Goal: Task Accomplishment & Management: Use online tool/utility

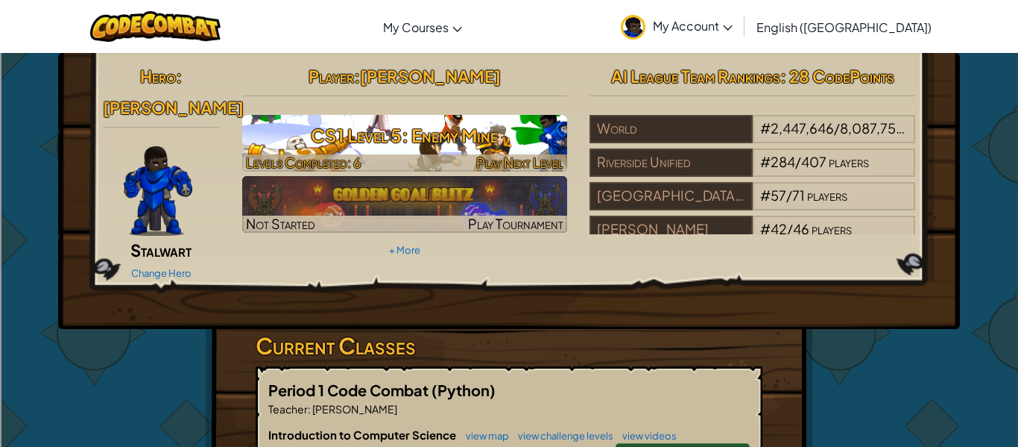
click at [443, 136] on h3 "CS1 Level 5: Enemy Mine" at bounding box center [405, 136] width 326 height 34
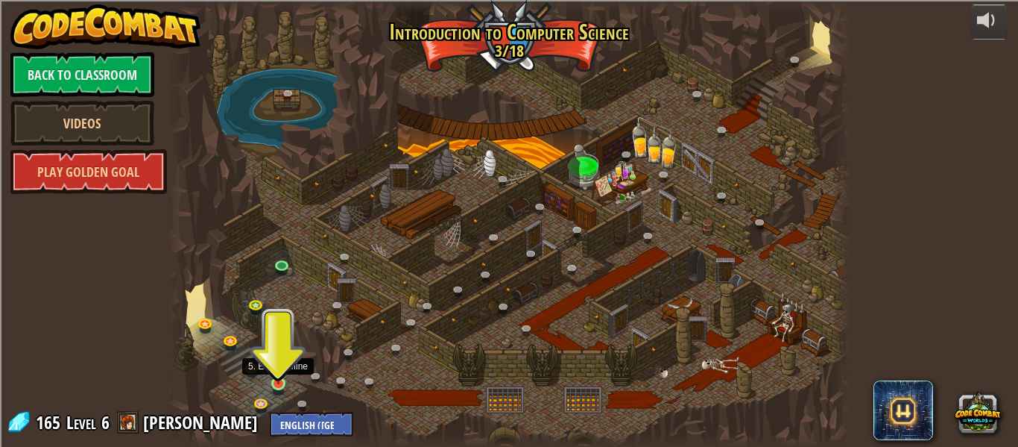
click at [272, 376] on img at bounding box center [279, 366] width 16 height 36
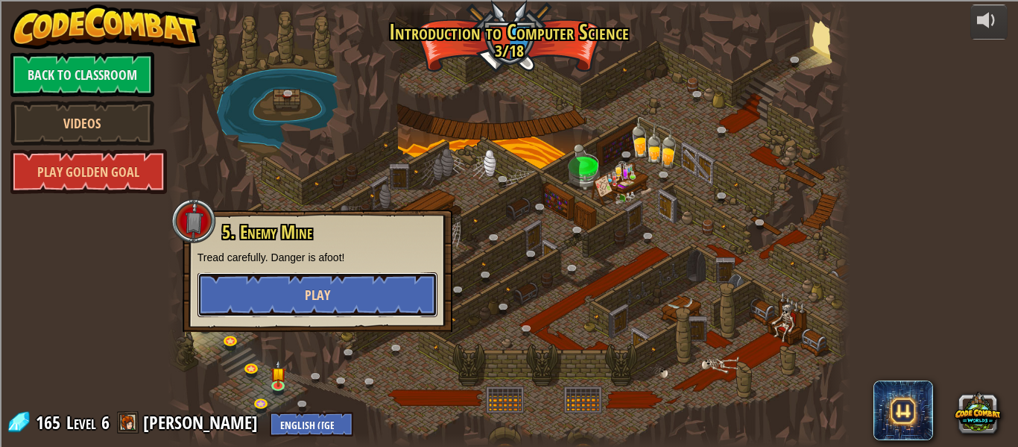
click at [294, 303] on button "Play" at bounding box center [318, 294] width 240 height 45
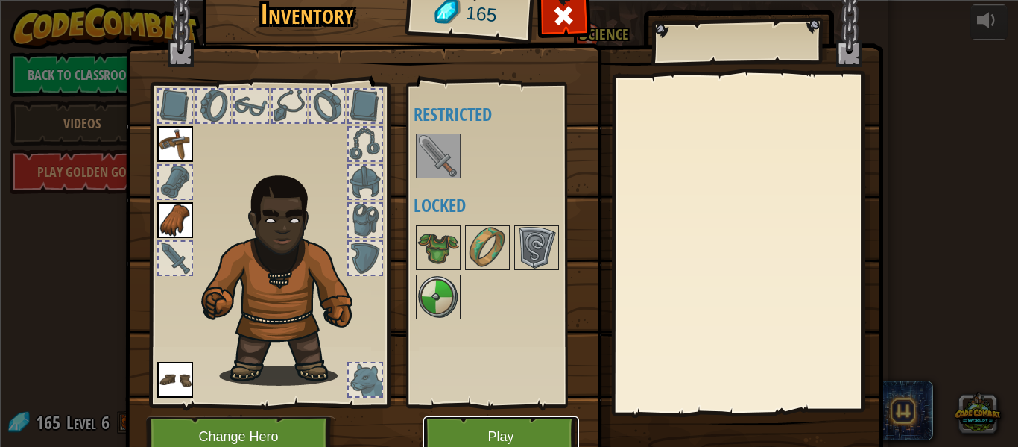
click at [526, 436] on button "Play" at bounding box center [501, 436] width 156 height 41
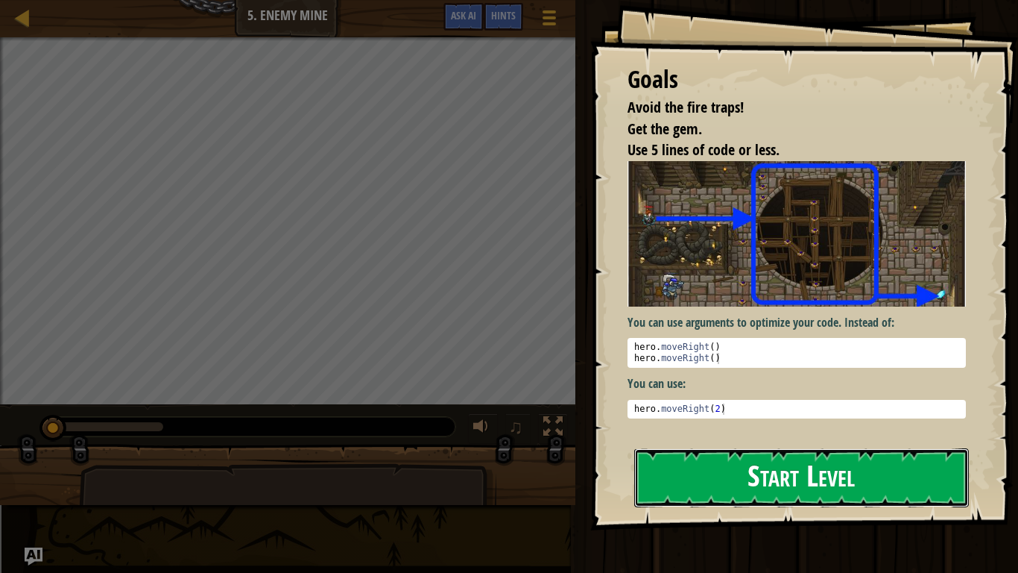
click at [840, 446] on button "Start Level" at bounding box center [801, 477] width 335 height 59
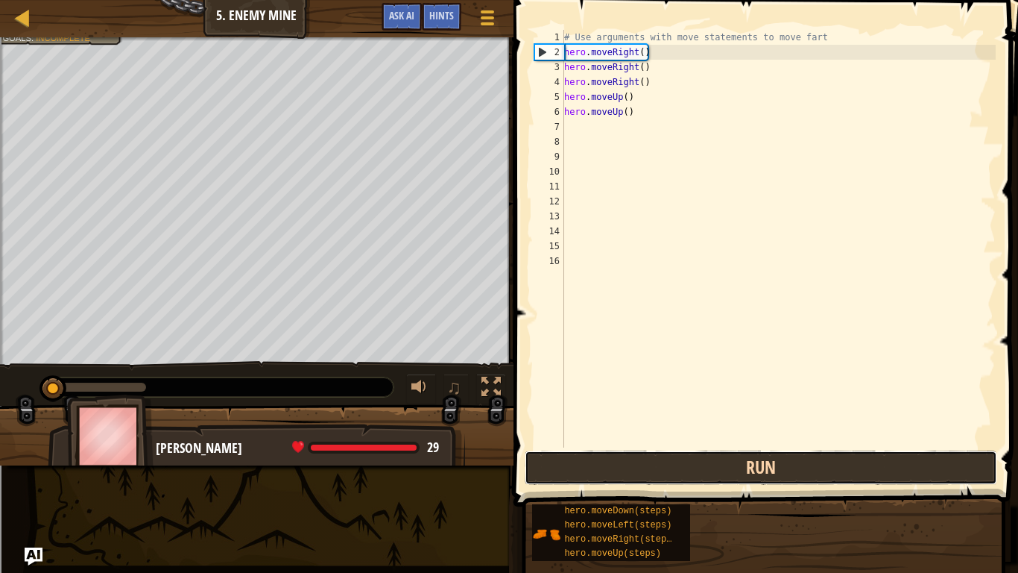
click at [614, 446] on button "Run" at bounding box center [761, 467] width 473 height 34
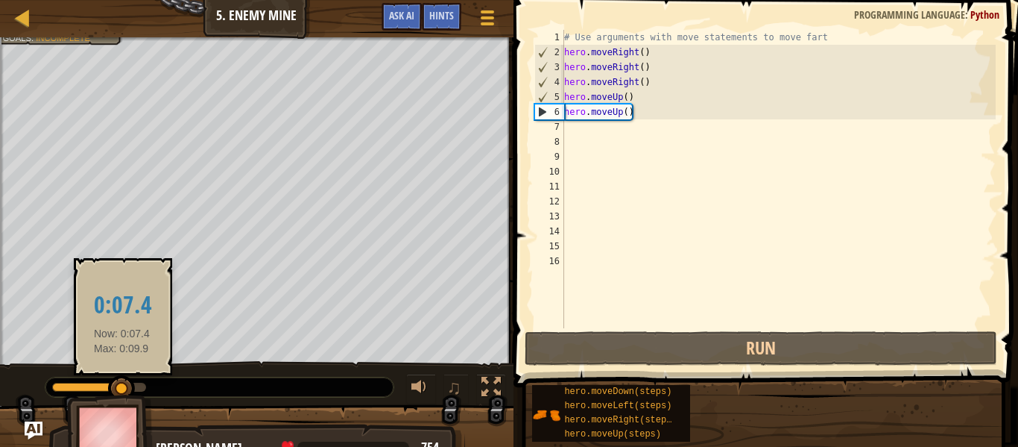
drag, startPoint x: 151, startPoint y: 383, endPoint x: 121, endPoint y: 380, distance: 30.0
click at [121, 380] on div at bounding box center [121, 388] width 27 height 27
drag, startPoint x: 121, startPoint y: 380, endPoint x: 124, endPoint y: 388, distance: 8.7
click at [124, 388] on div at bounding box center [123, 388] width 27 height 27
click at [124, 388] on div at bounding box center [124, 388] width 27 height 27
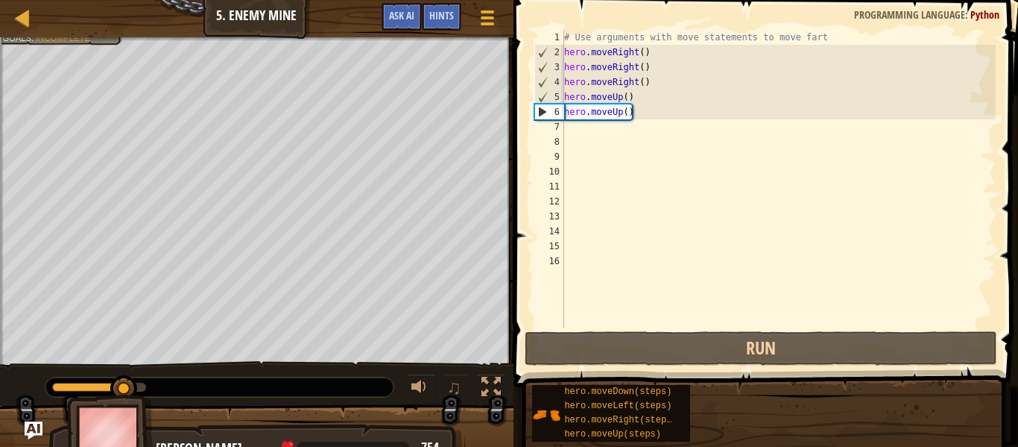
click at [116, 391] on div "Avoid the fire traps! Get the gem. Use 5 lines of code or less. Goals : Incompl…" at bounding box center [509, 251] width 1018 height 428
drag, startPoint x: 116, startPoint y: 391, endPoint x: 118, endPoint y: 372, distance: 19.4
click at [118, 372] on div "♫" at bounding box center [257, 383] width 514 height 45
click at [121, 378] on div at bounding box center [120, 388] width 27 height 27
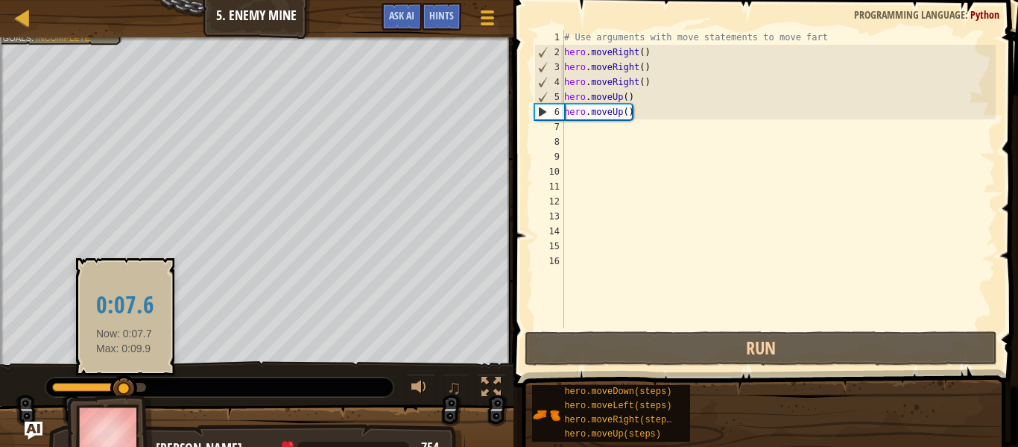
click at [124, 384] on div at bounding box center [123, 388] width 27 height 27
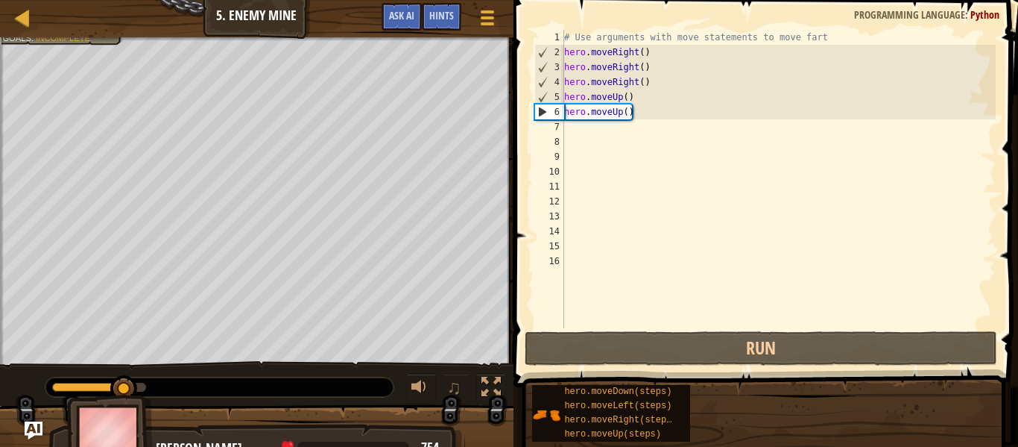
click at [283, 402] on div "Avoid the fire traps! Get the gem. Use 5 lines of code or less. Goals : Incompl…" at bounding box center [509, 251] width 1018 height 428
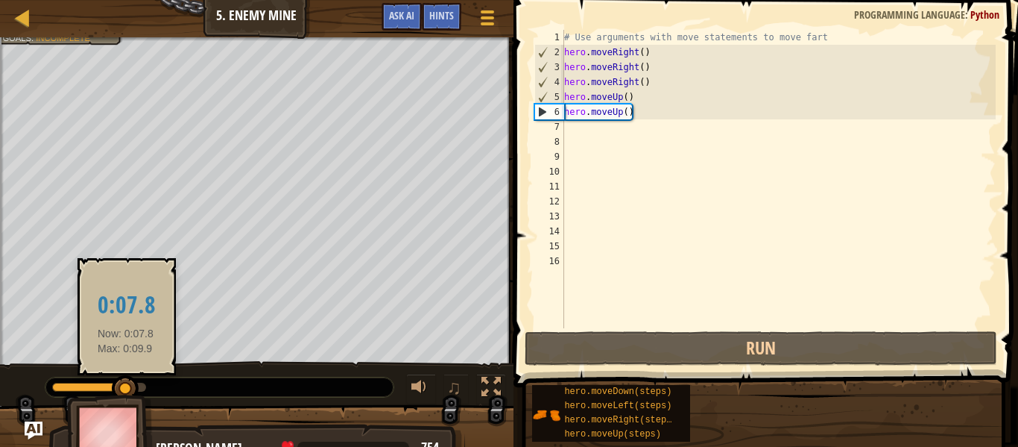
click at [126, 391] on div at bounding box center [125, 388] width 27 height 27
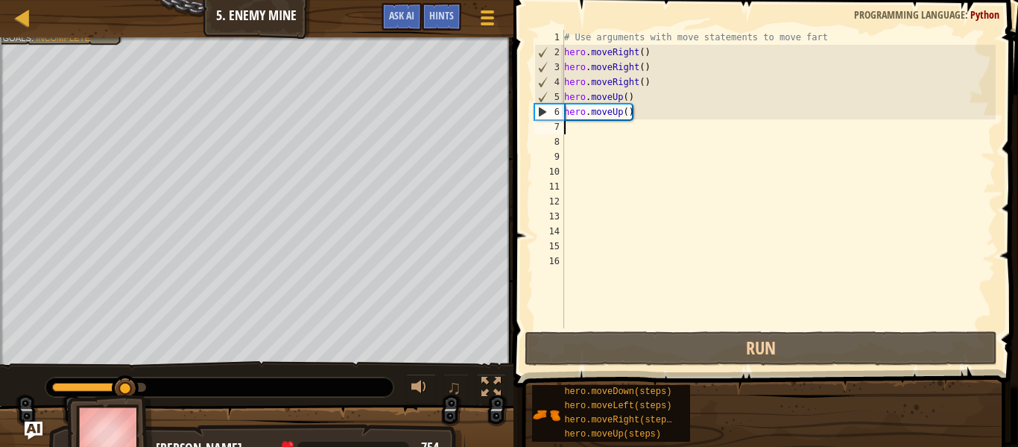
click at [572, 129] on div "# Use arguments with move statements to move fart hero . moveRight ( ) hero . m…" at bounding box center [778, 306] width 435 height 552
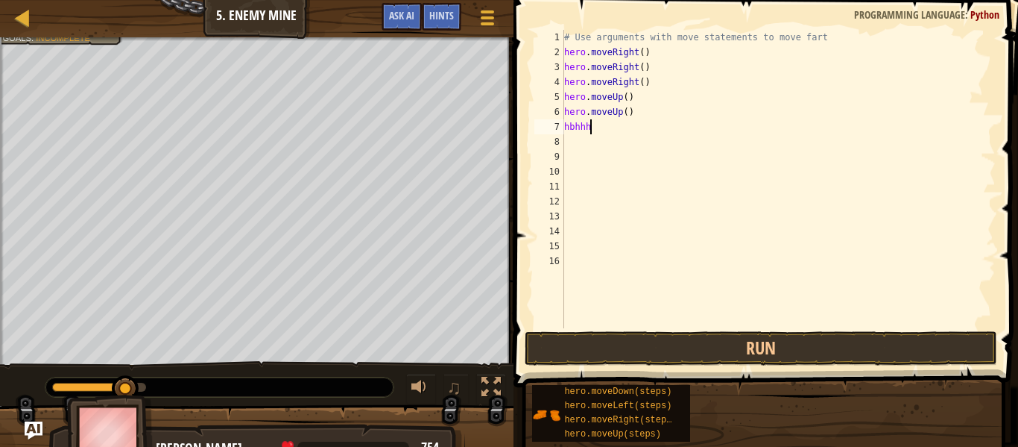
scroll to position [7, 2]
type textarea "h"
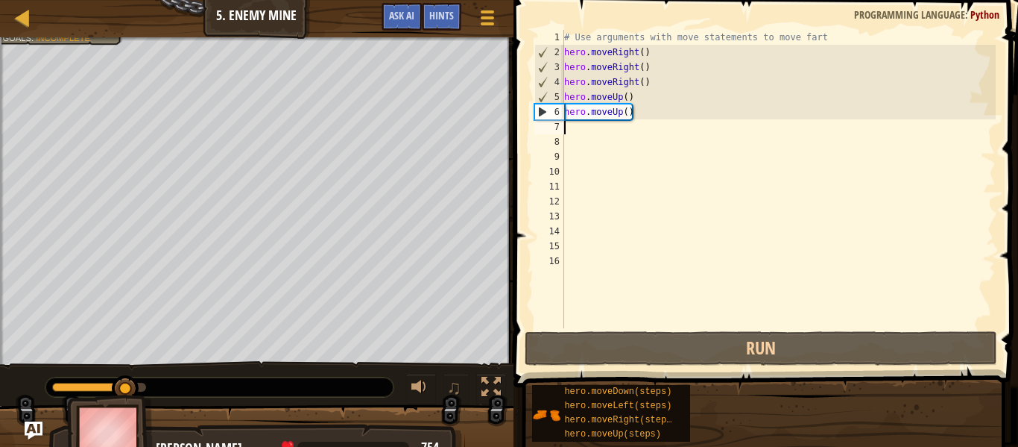
type textarea "i"
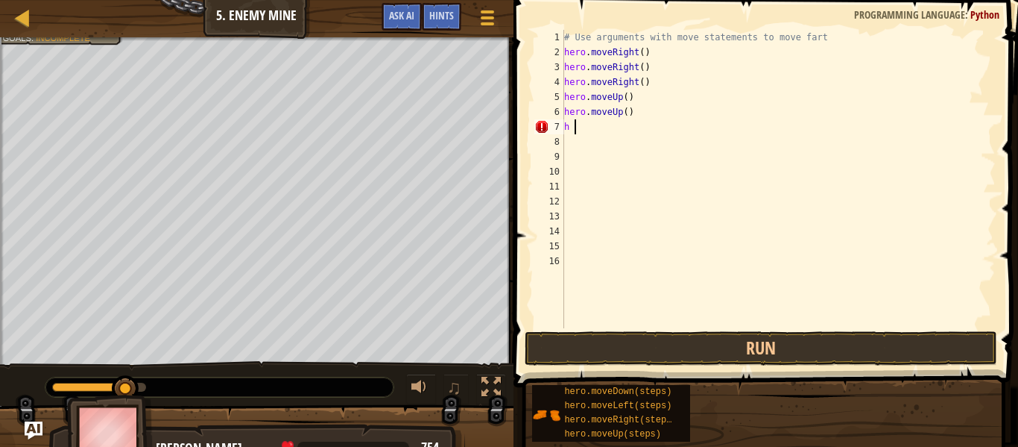
scroll to position [7, 1]
type textarea "h"
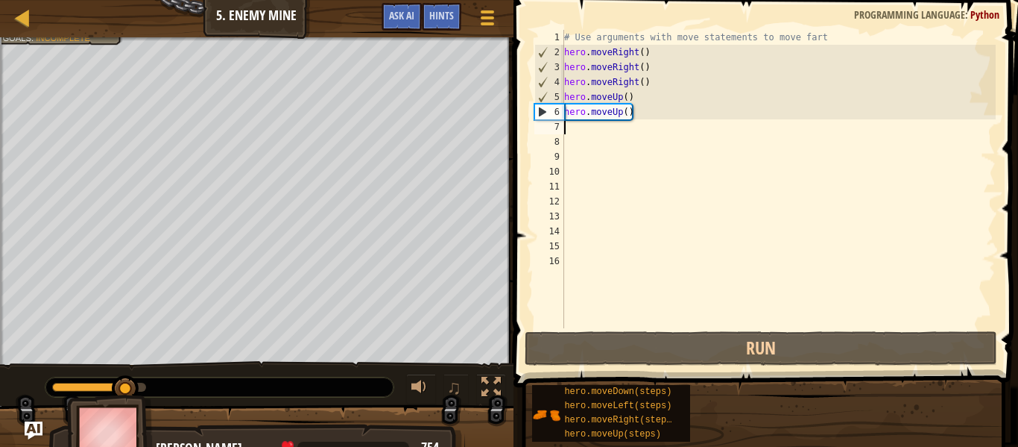
type textarea "-"
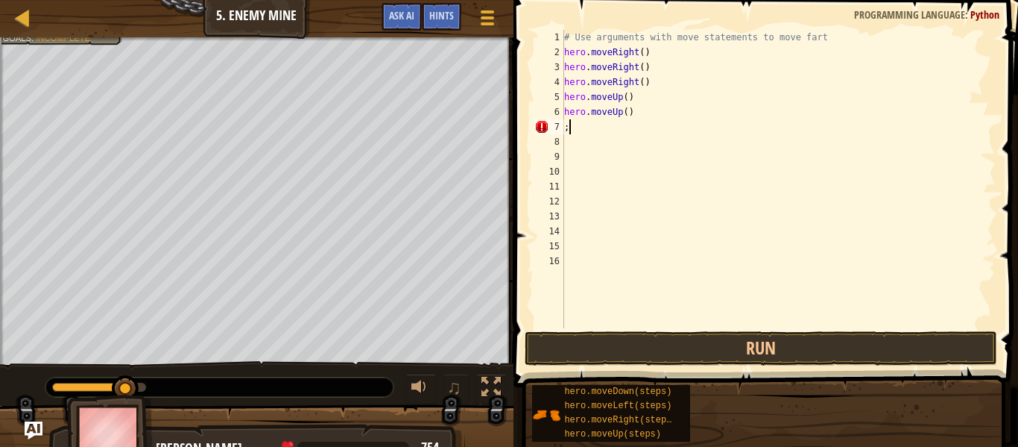
scroll to position [7, 1]
type textarea ";"
click at [615, 131] on div "# Use arguments with move statements to move fart hero . moveRight ( ) hero . m…" at bounding box center [778, 306] width 435 height 552
type textarea ":"
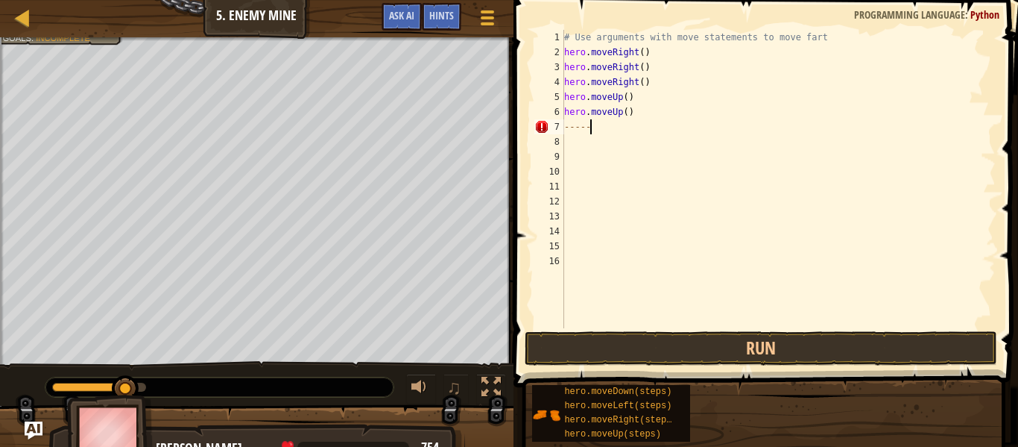
type textarea "-----"
